Goal: Task Accomplishment & Management: Manage account settings

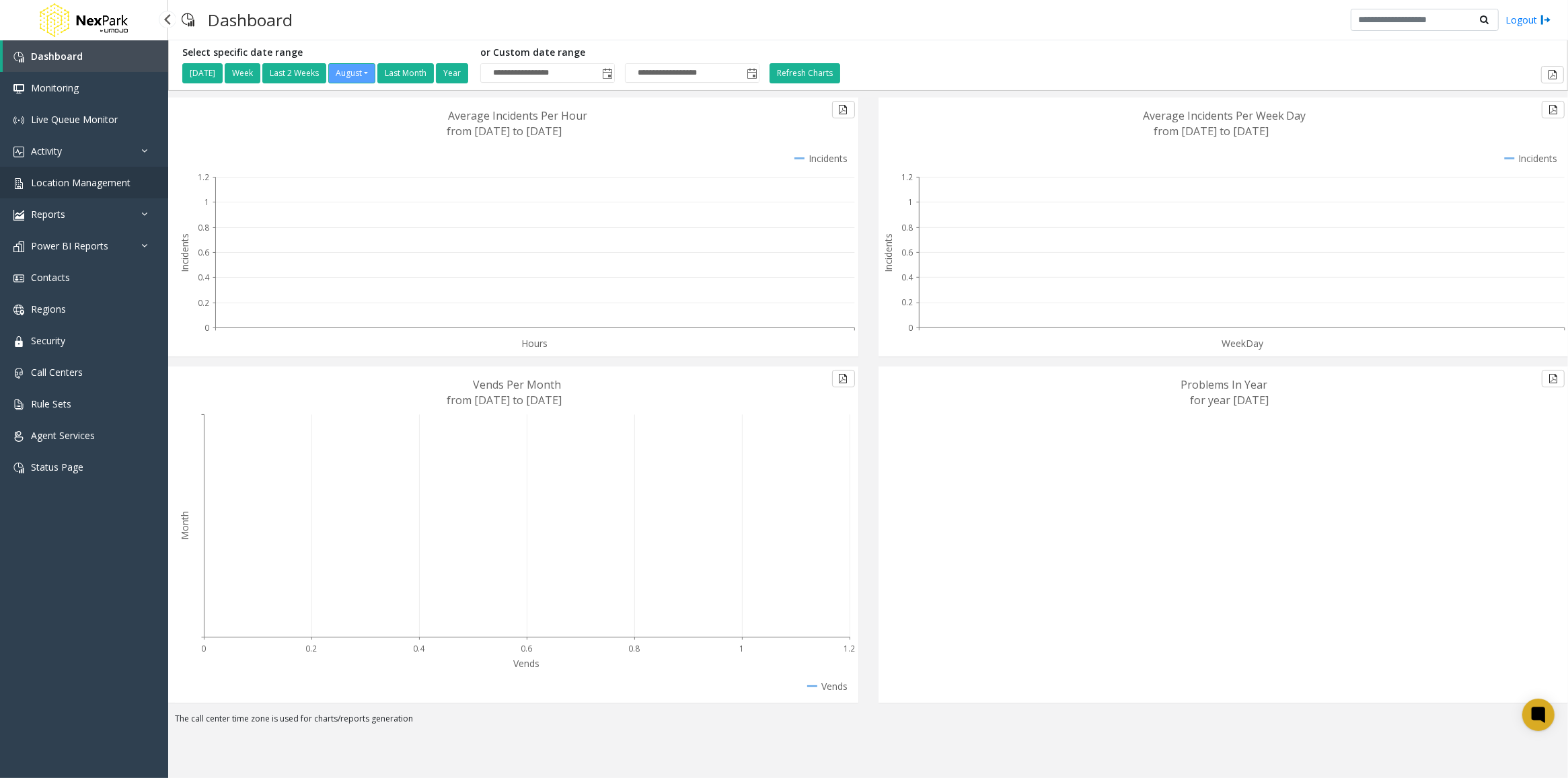
click at [68, 176] on span "Location Management" at bounding box center [80, 182] width 100 height 13
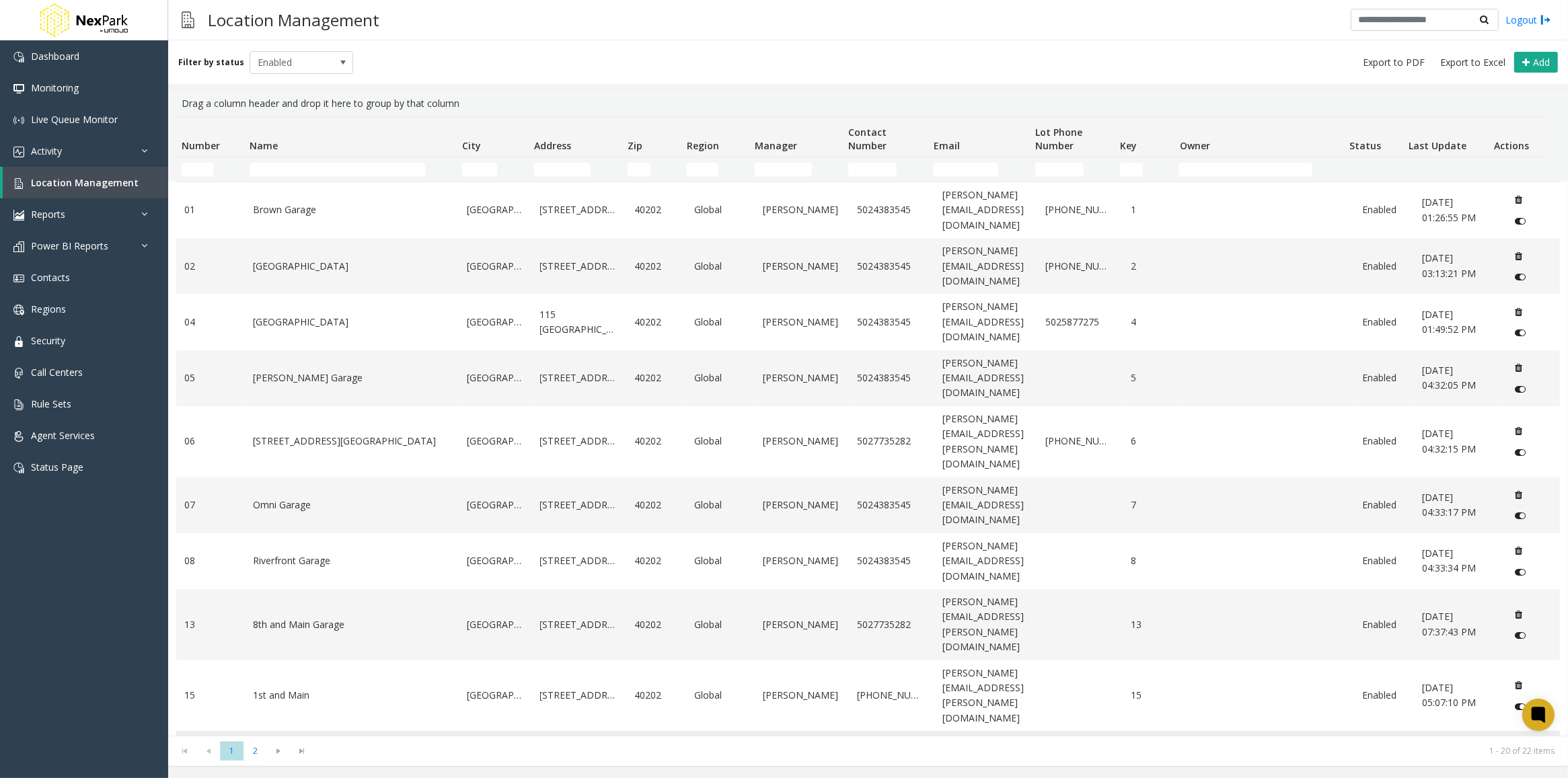
click at [309, 752] on link "Market Street Garage" at bounding box center [352, 759] width 198 height 15
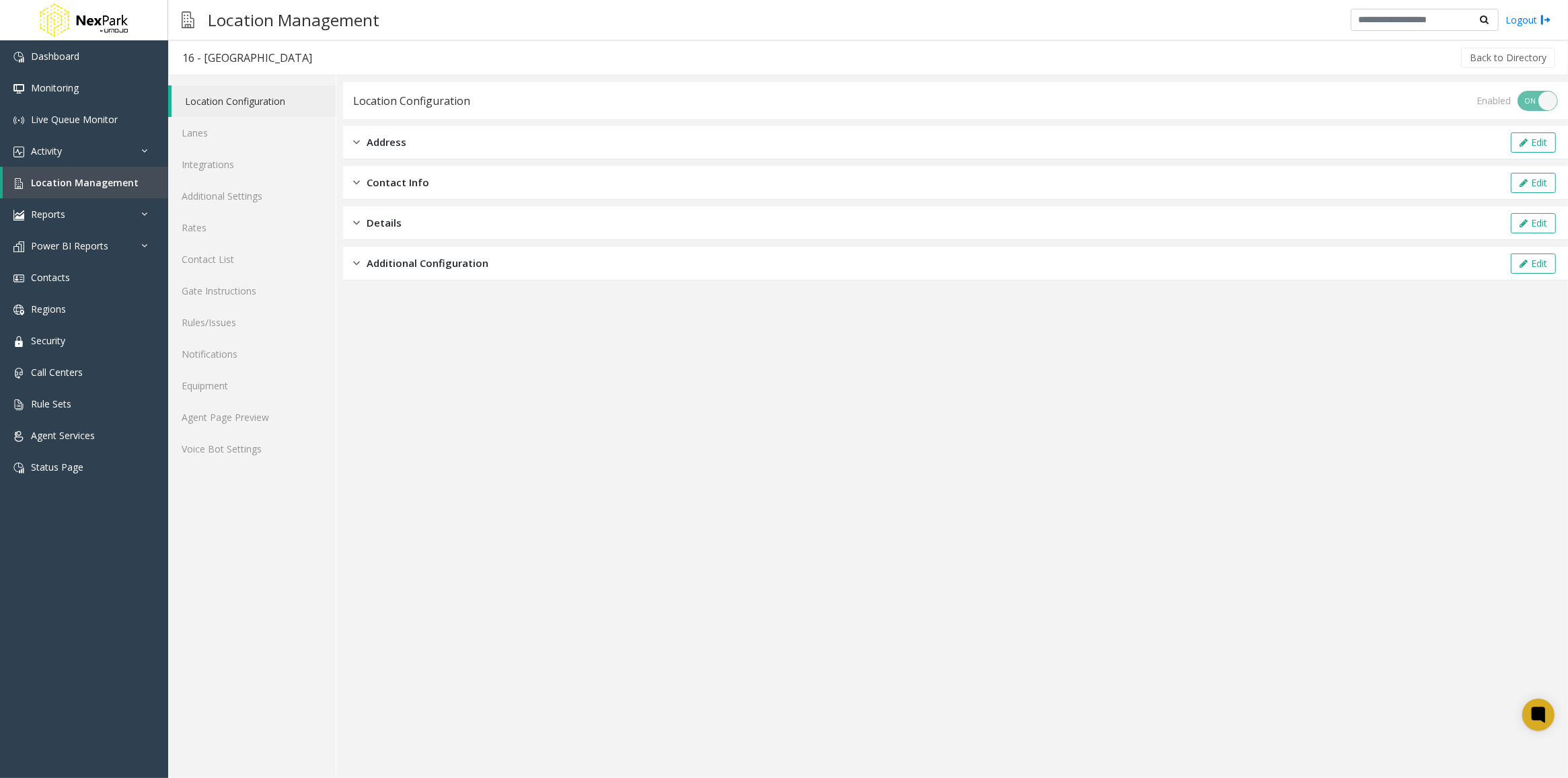
click at [385, 269] on span "Additional Configuration" at bounding box center [427, 264] width 122 height 16
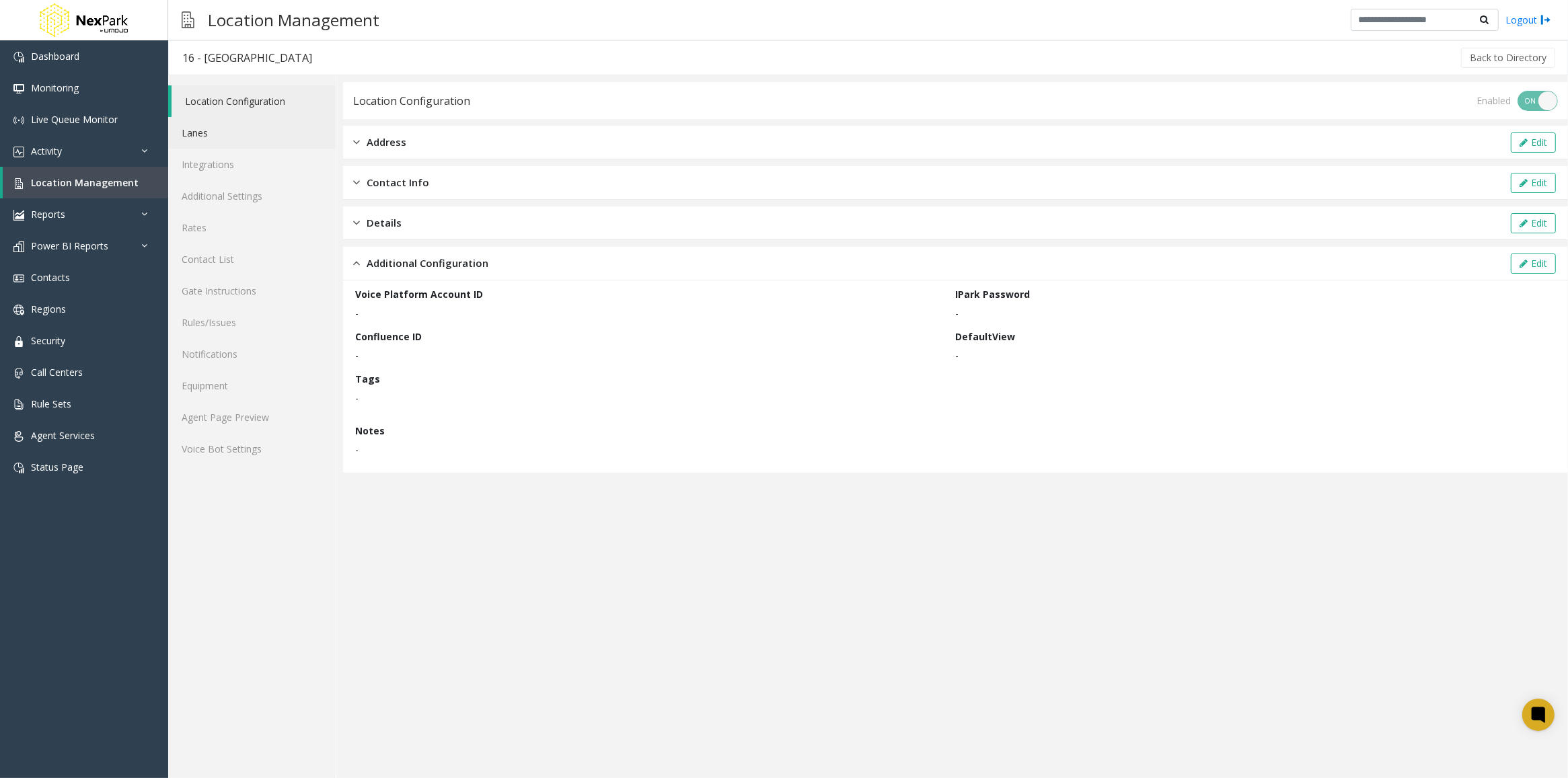
click at [186, 131] on link "Lanes" at bounding box center [252, 133] width 168 height 32
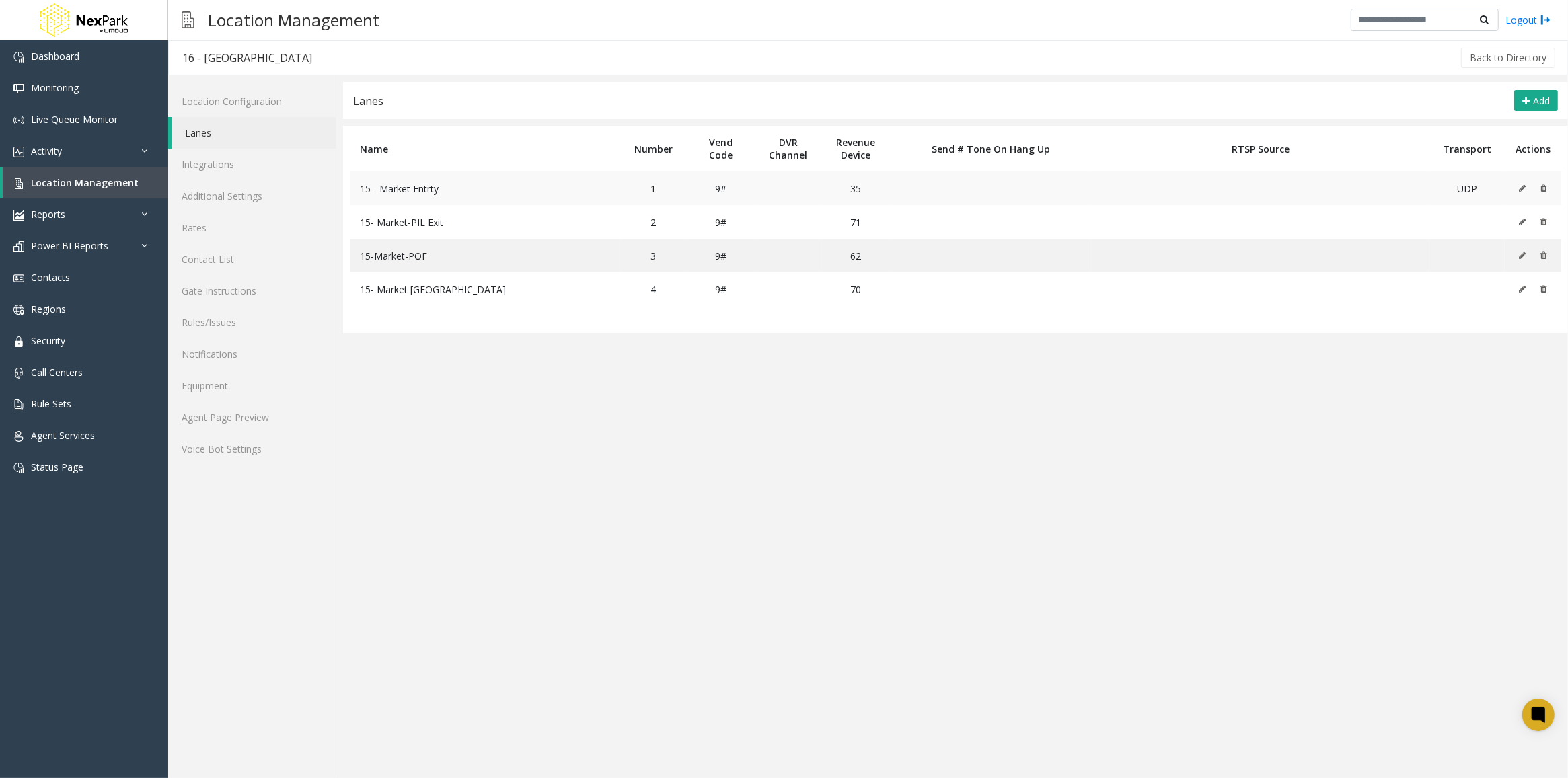
click at [1523, 185] on icon at bounding box center [1522, 188] width 7 height 8
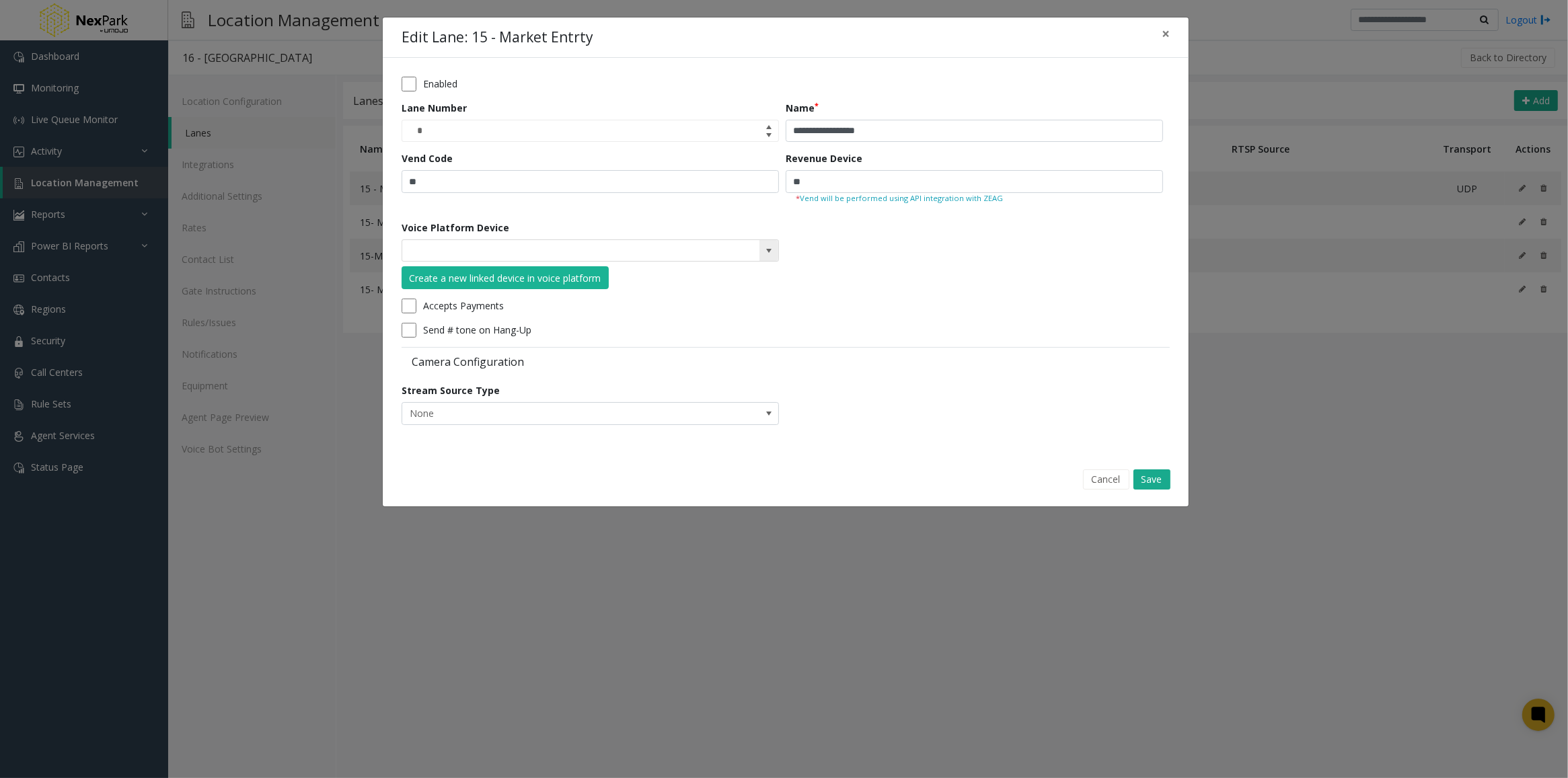
click at [770, 248] on span at bounding box center [768, 250] width 11 height 11
click at [961, 269] on form "**********" at bounding box center [785, 255] width 768 height 358
click at [1169, 28] on span "×" at bounding box center [1165, 33] width 8 height 18
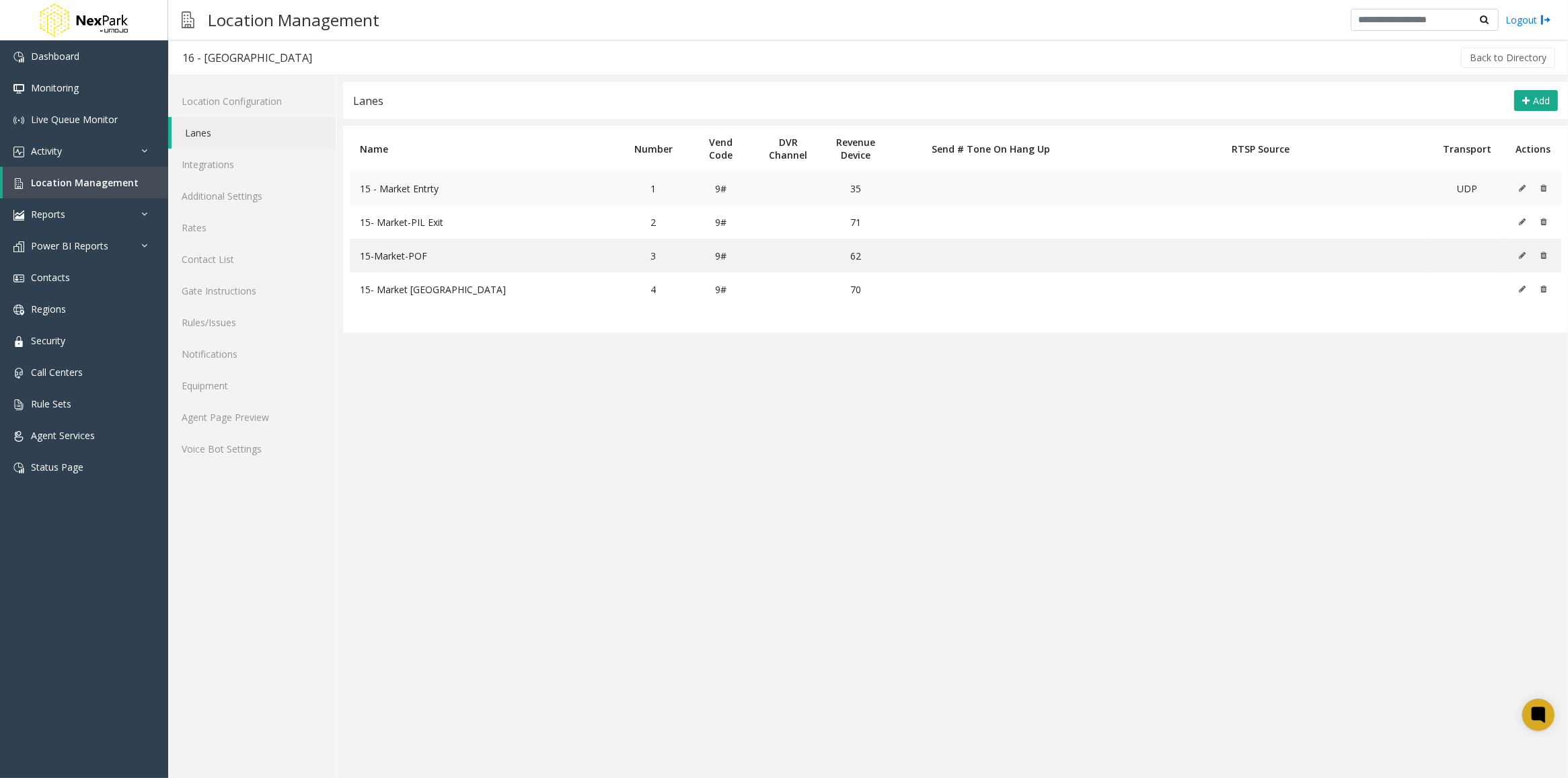
click at [1523, 190] on icon at bounding box center [1522, 188] width 7 height 8
